Goal: Task Accomplishment & Management: Manage account settings

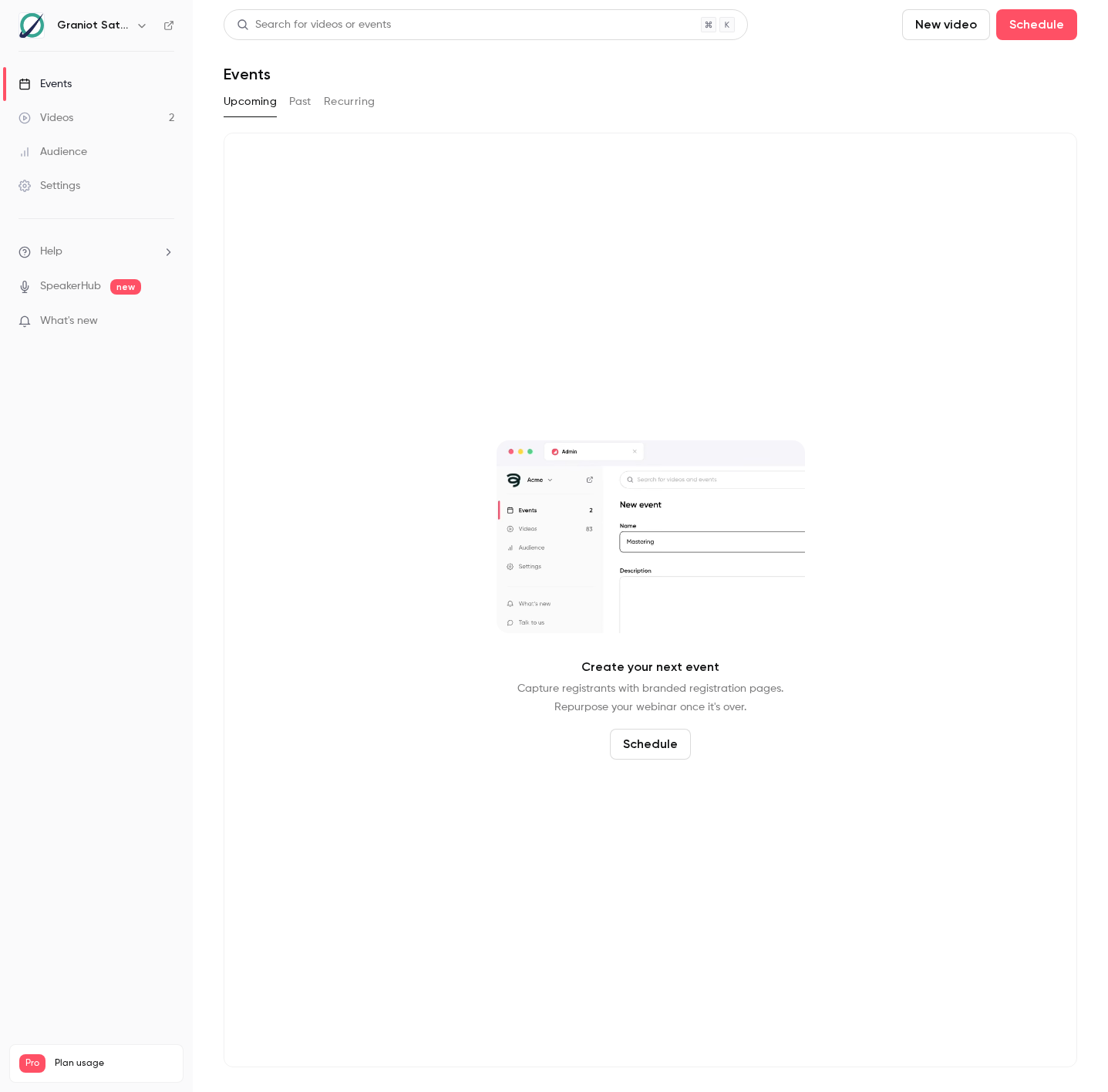
click at [286, 103] on div "Upcoming Past Recurring" at bounding box center [650, 102] width 853 height 24
click at [294, 105] on button "Past" at bounding box center [299, 102] width 22 height 24
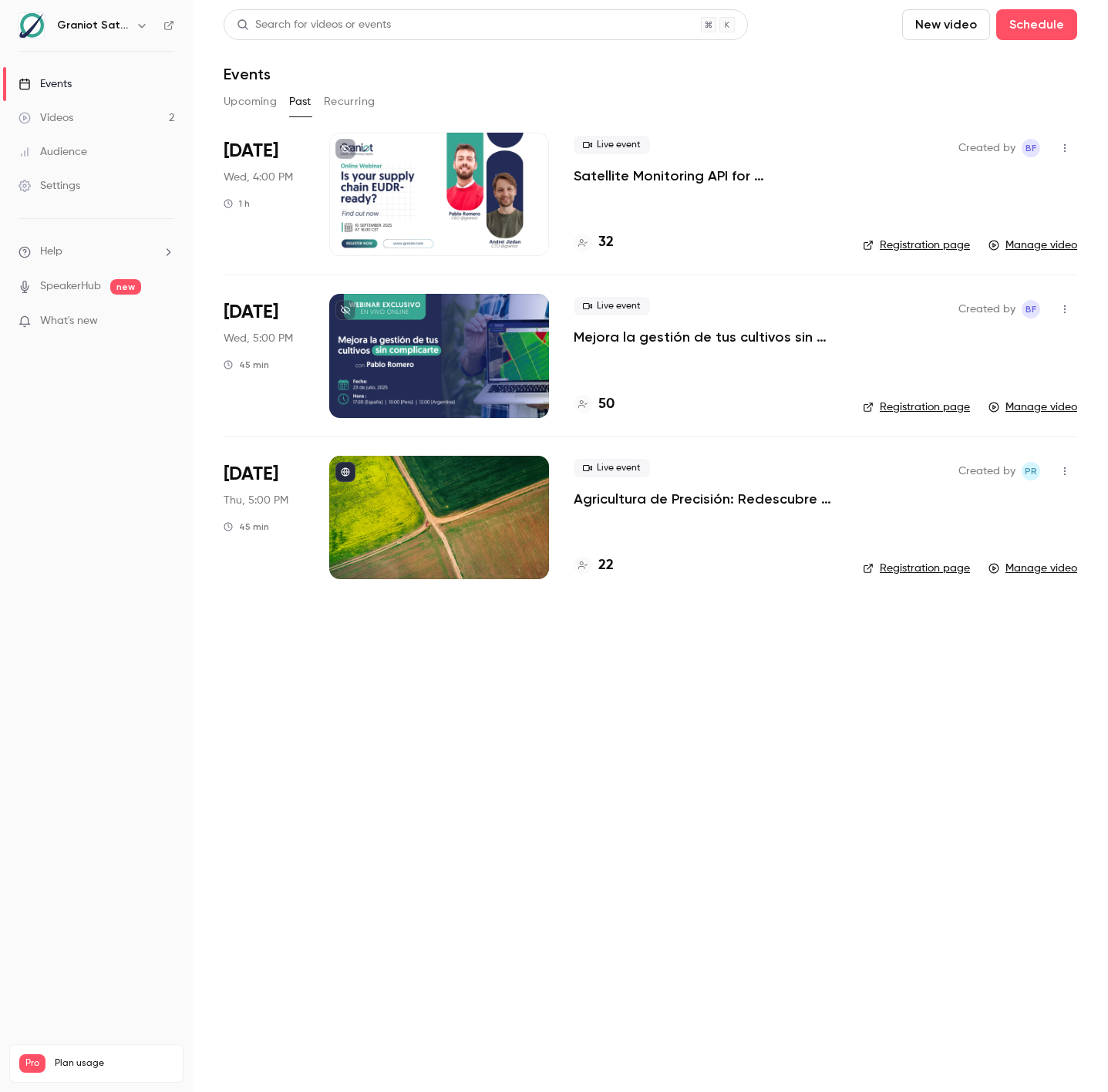
click at [597, 246] on div "32" at bounding box center [593, 242] width 40 height 21
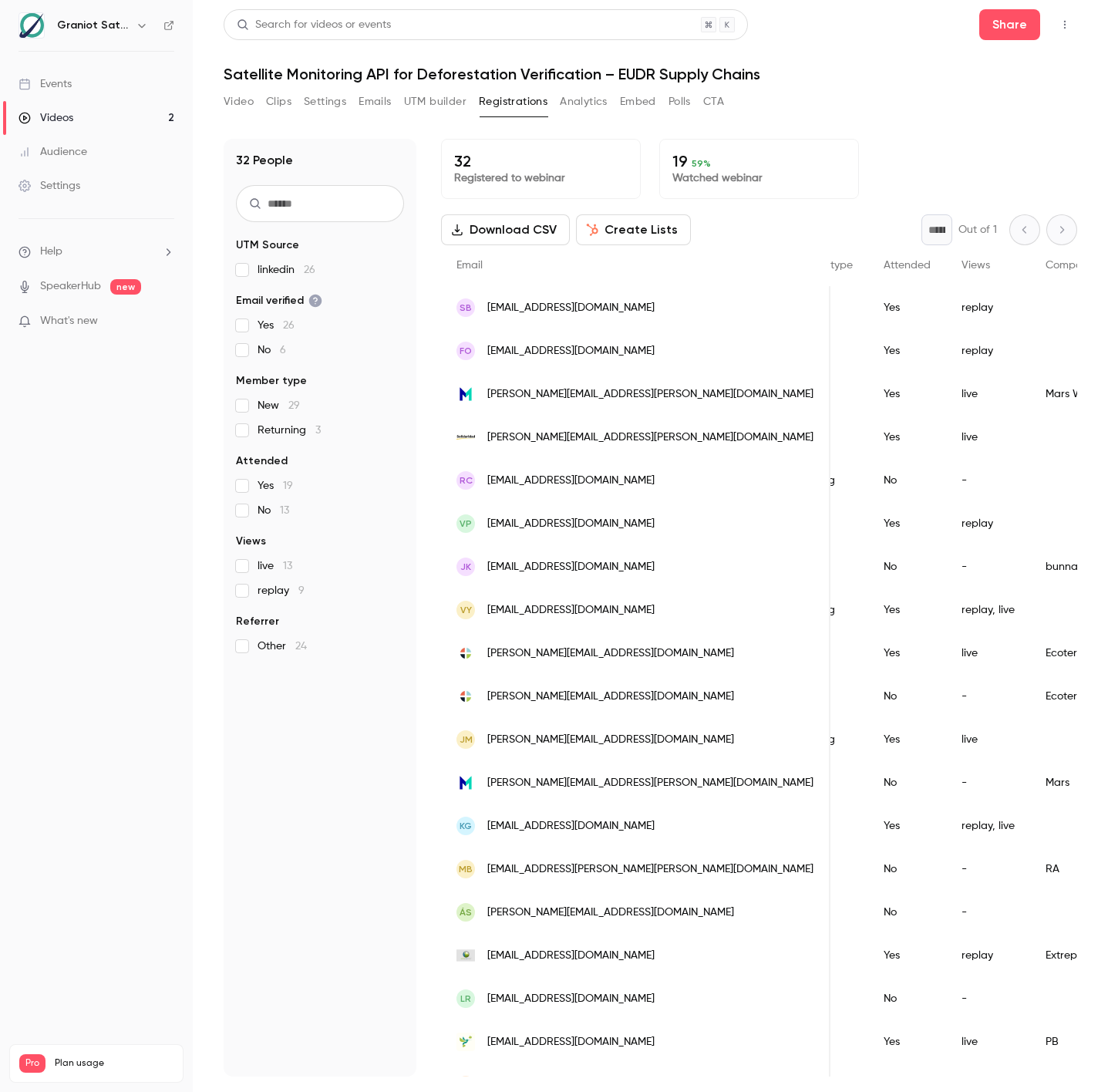
scroll to position [0, 334]
click at [586, 100] on button "Analytics" at bounding box center [583, 102] width 48 height 24
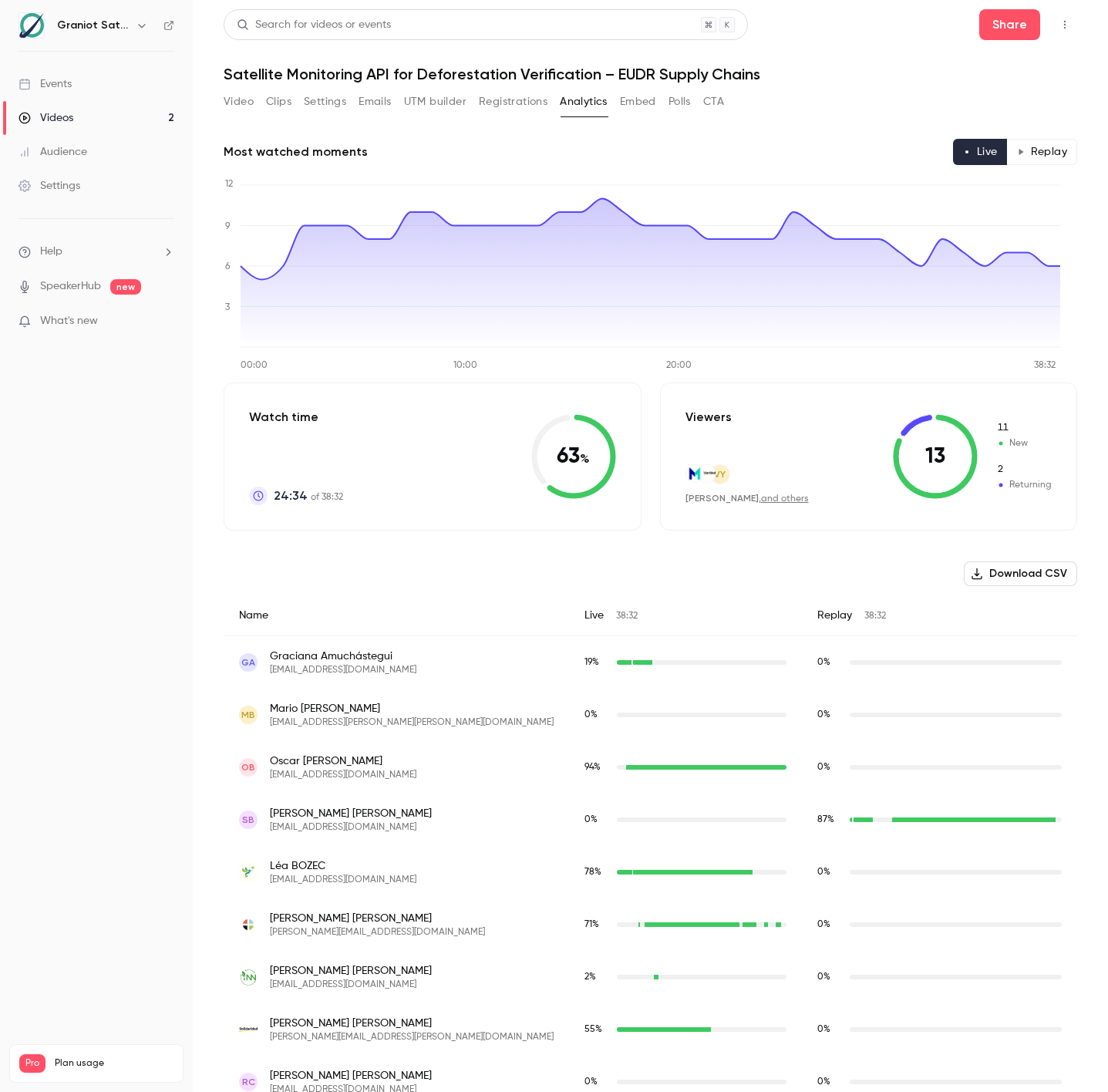
click at [379, 103] on button "Emails" at bounding box center [375, 102] width 33 height 24
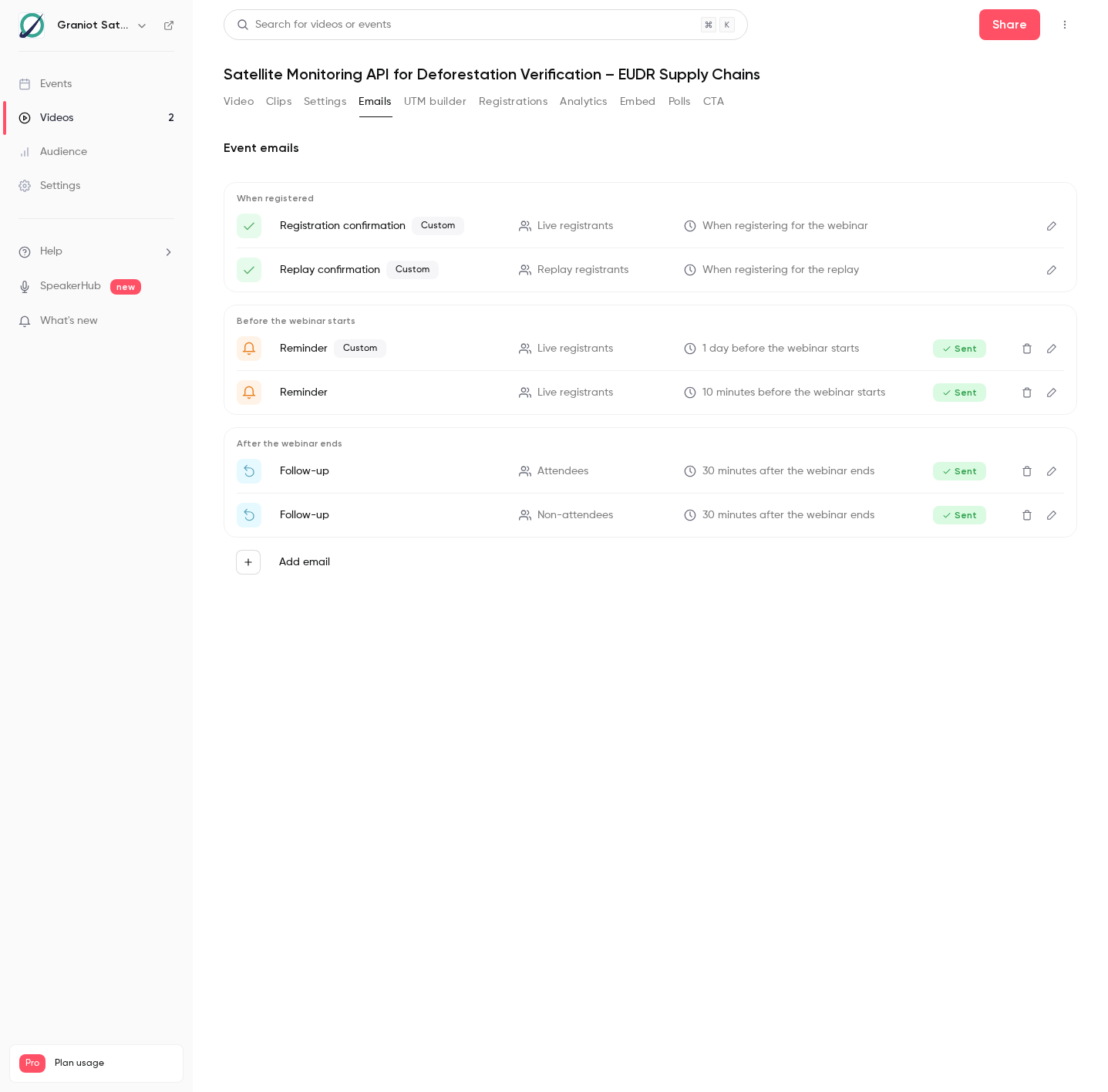
click at [1058, 526] on button "Edit" at bounding box center [1052, 515] width 24 height 24
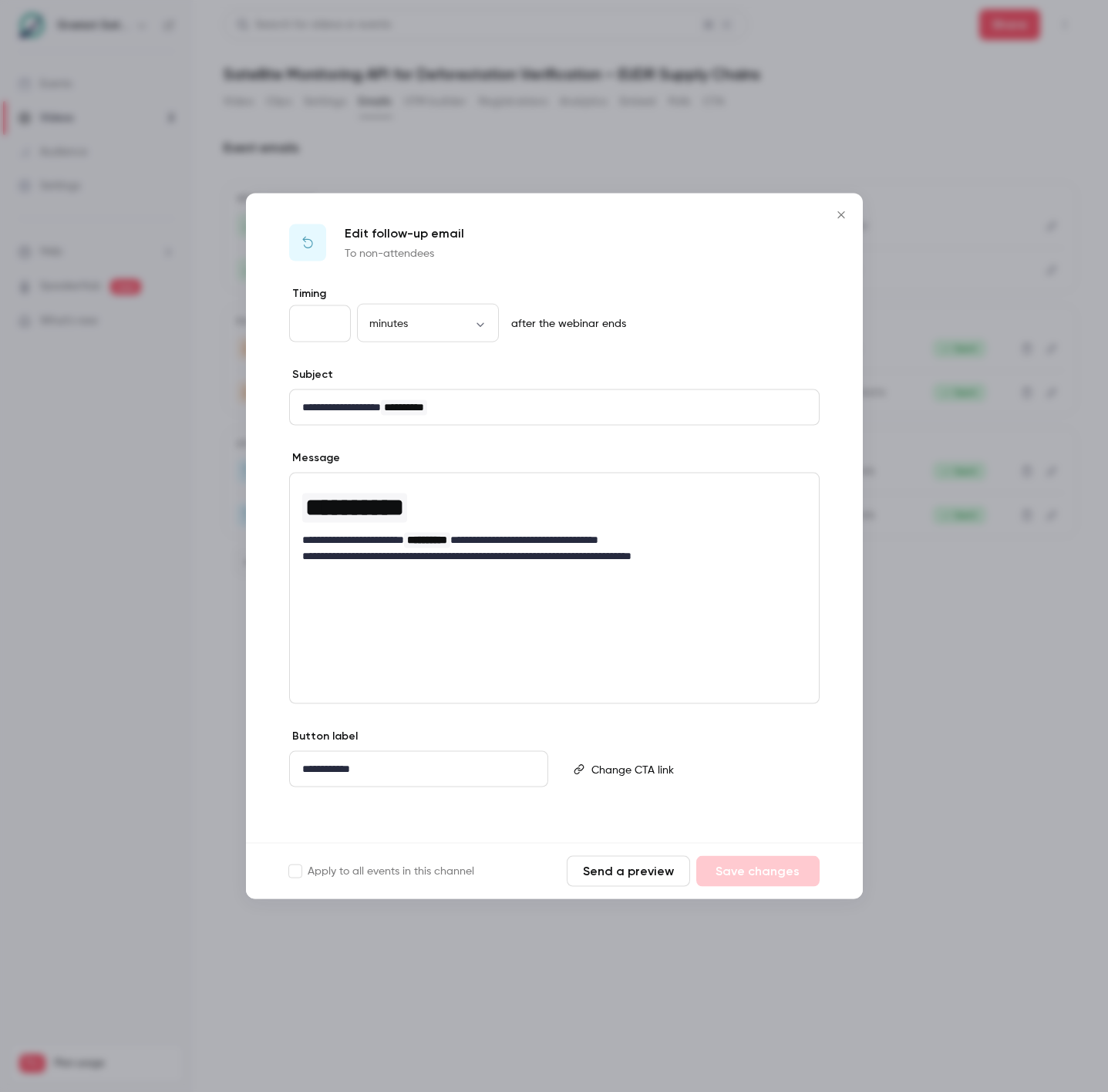
click at [953, 767] on div at bounding box center [554, 546] width 1108 height 1092
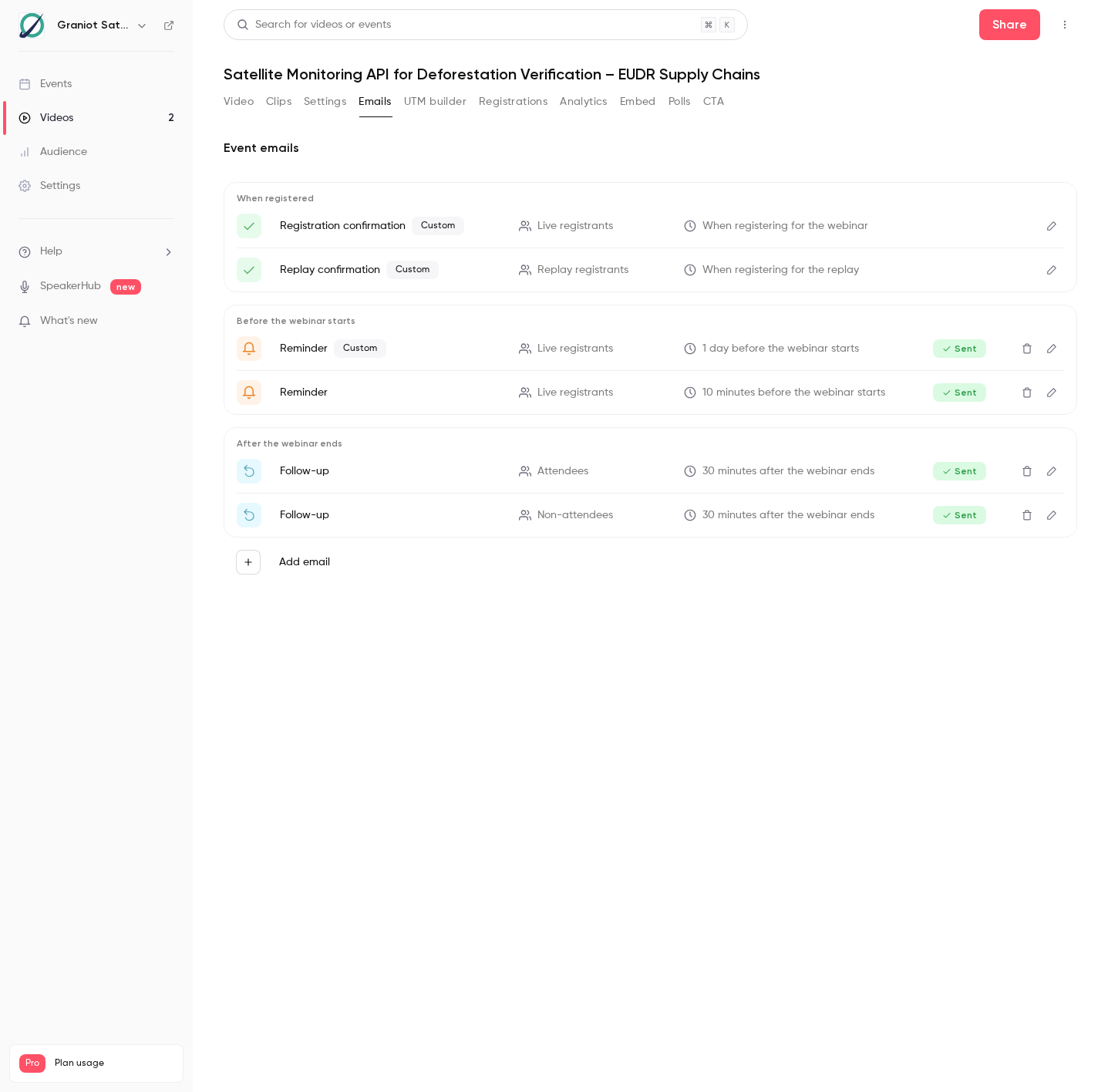
click at [582, 107] on button "Analytics" at bounding box center [583, 102] width 48 height 24
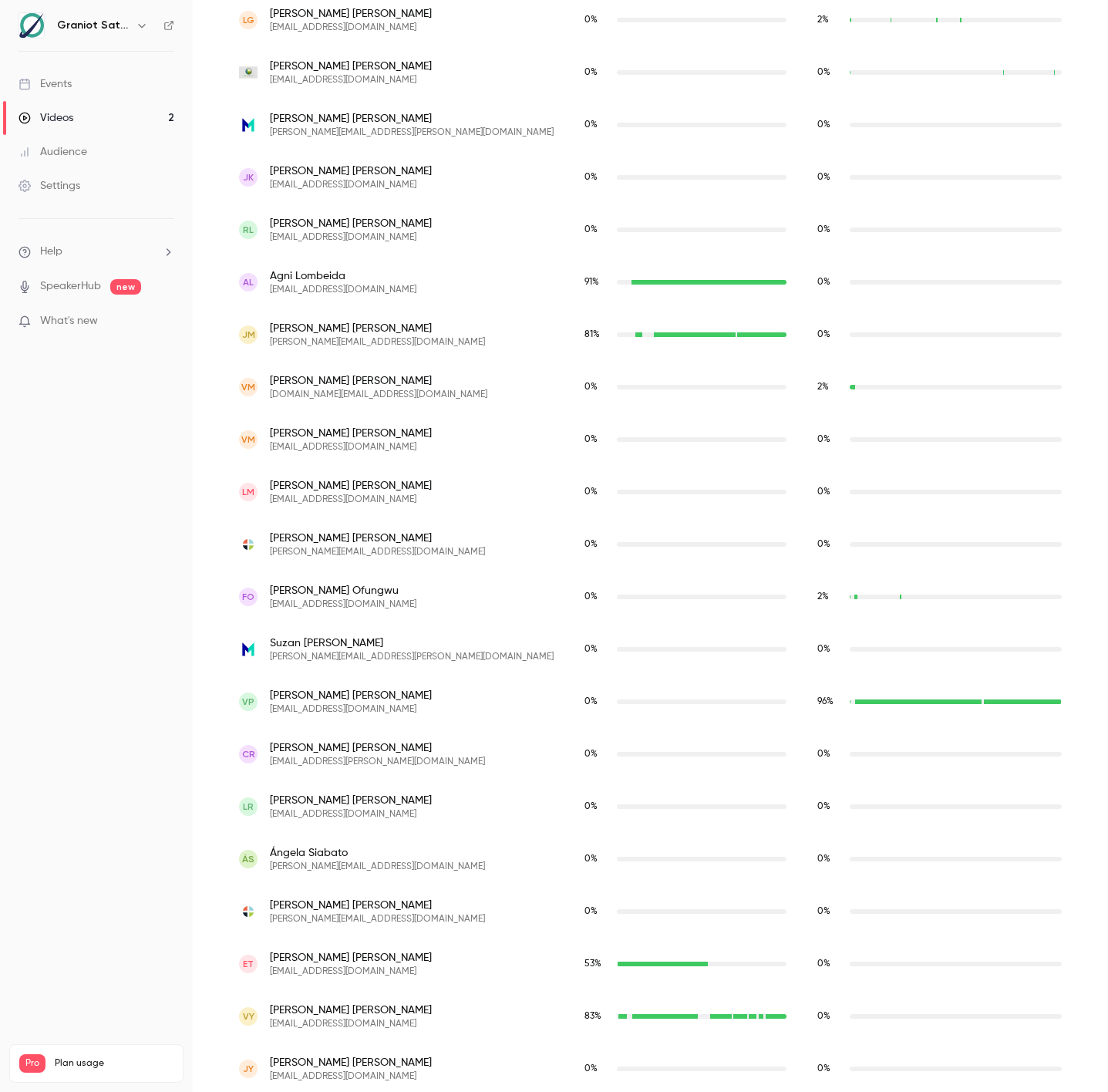
scroll to position [1235, 0]
